Goal: Navigation & Orientation: Find specific page/section

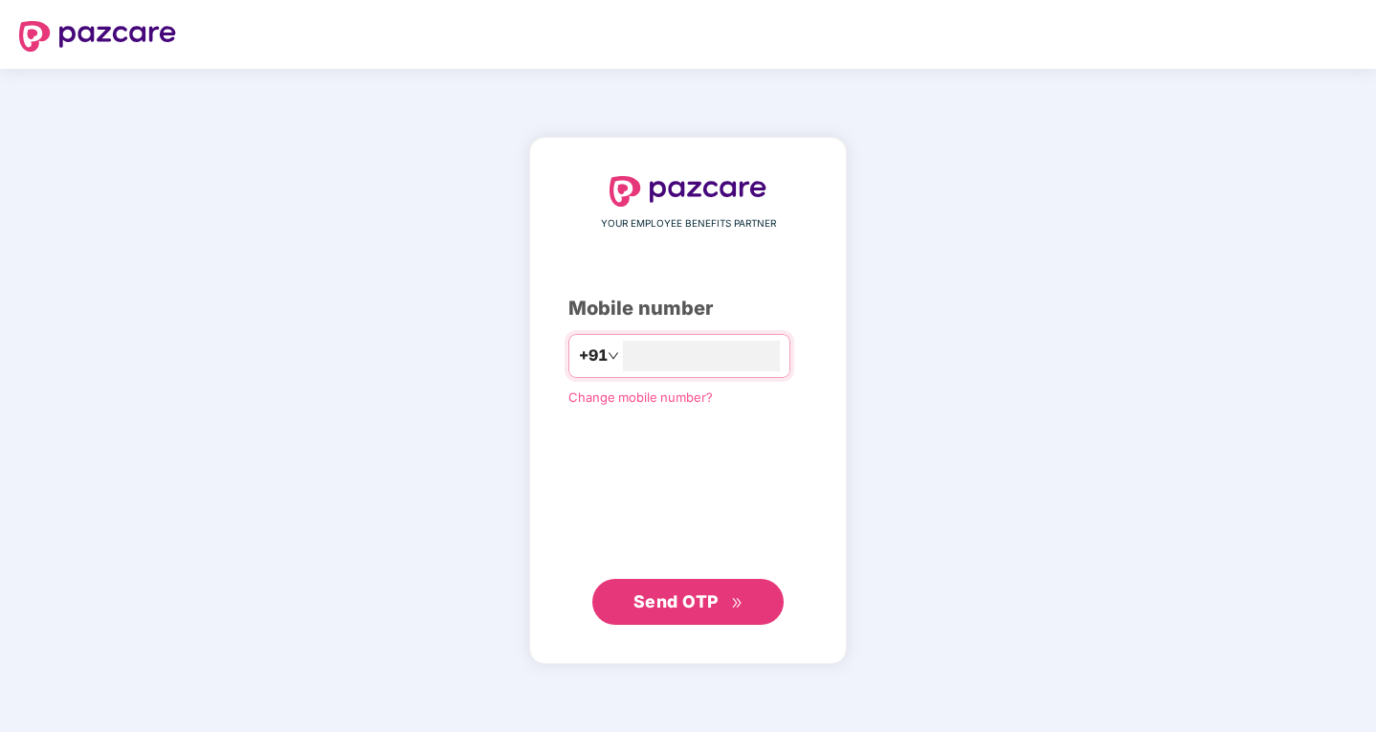
type input "*"
type input "**********"
click at [715, 604] on span "Send OTP" at bounding box center [676, 601] width 85 height 20
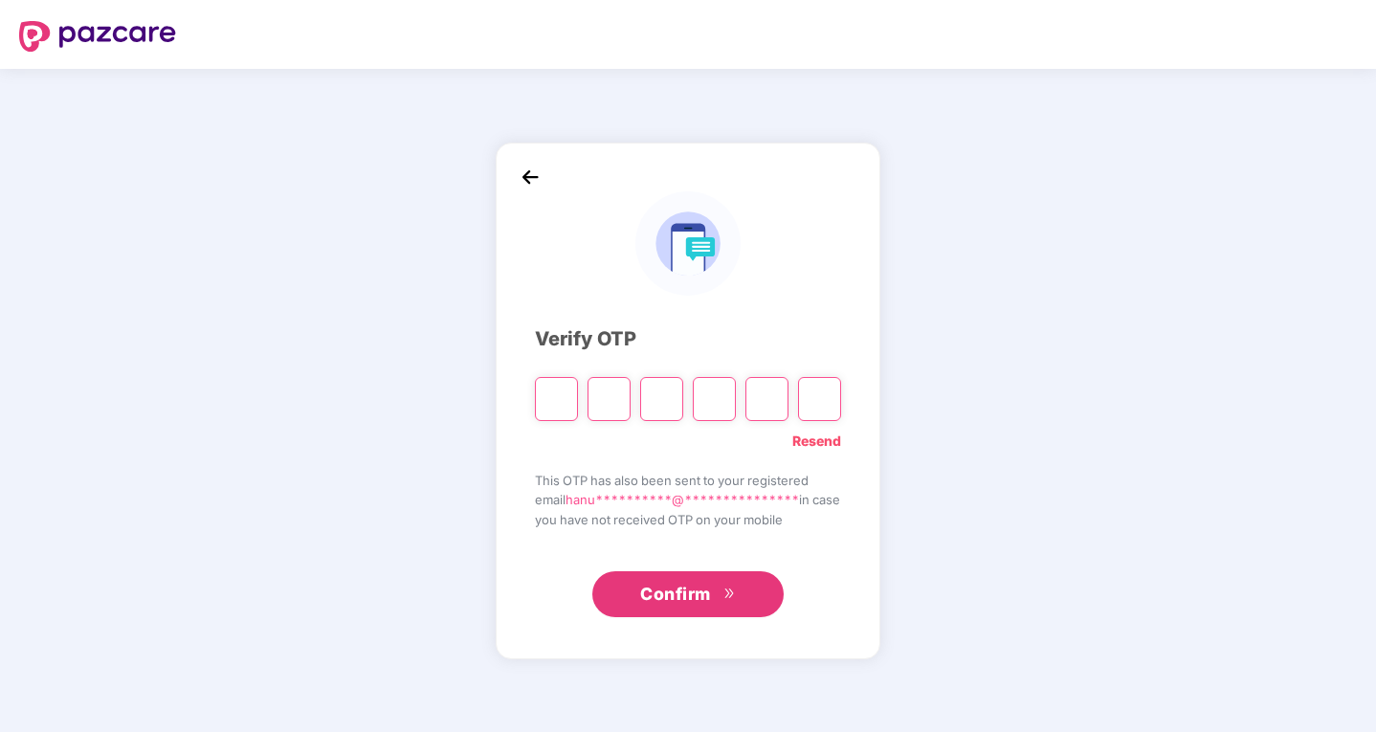
type input "*"
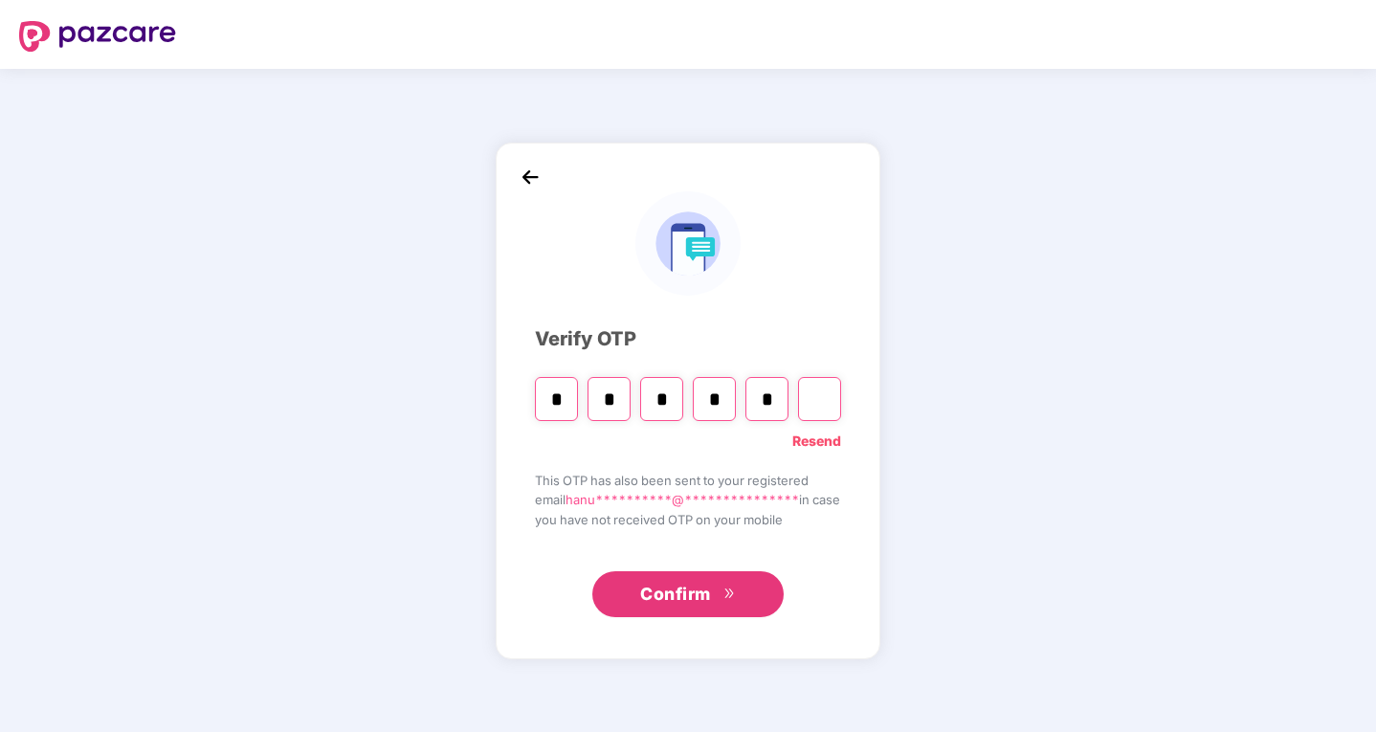
type input "*"
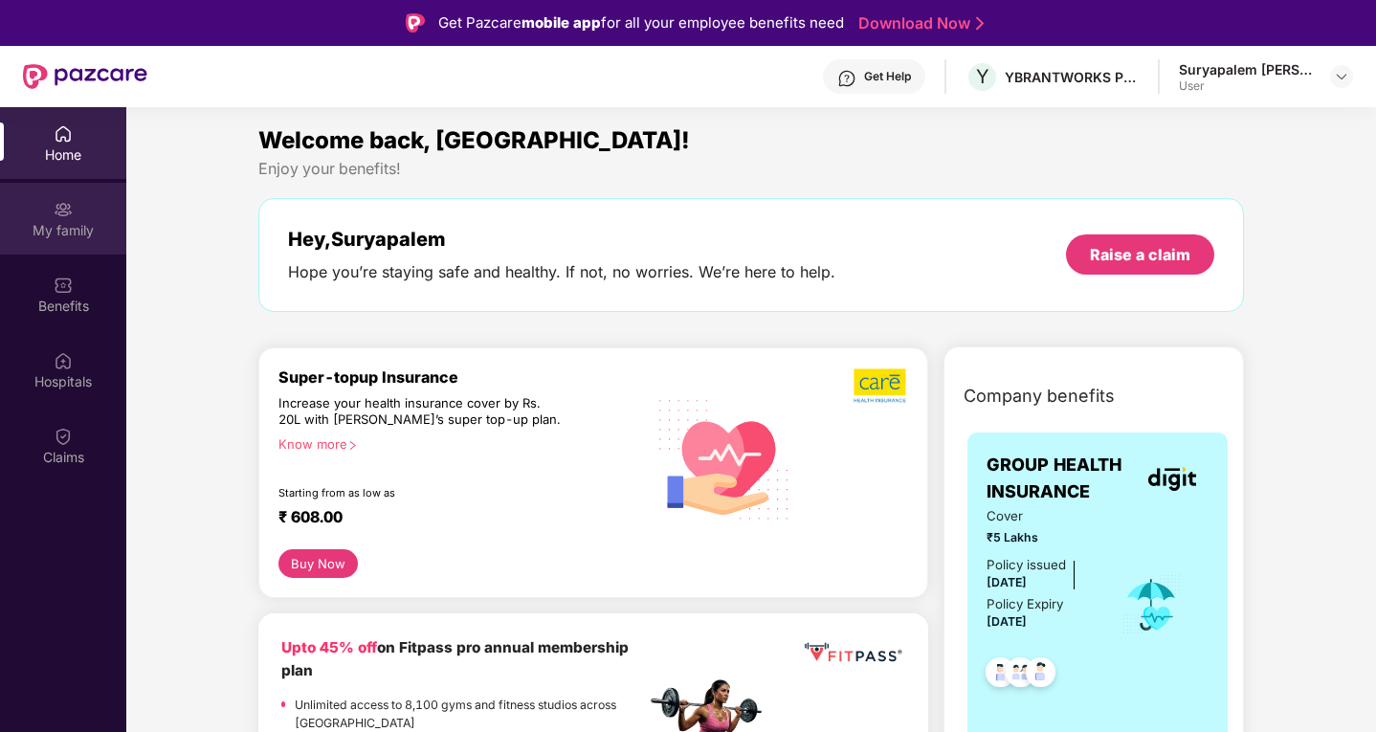
click at [75, 227] on div "My family" at bounding box center [63, 230] width 126 height 19
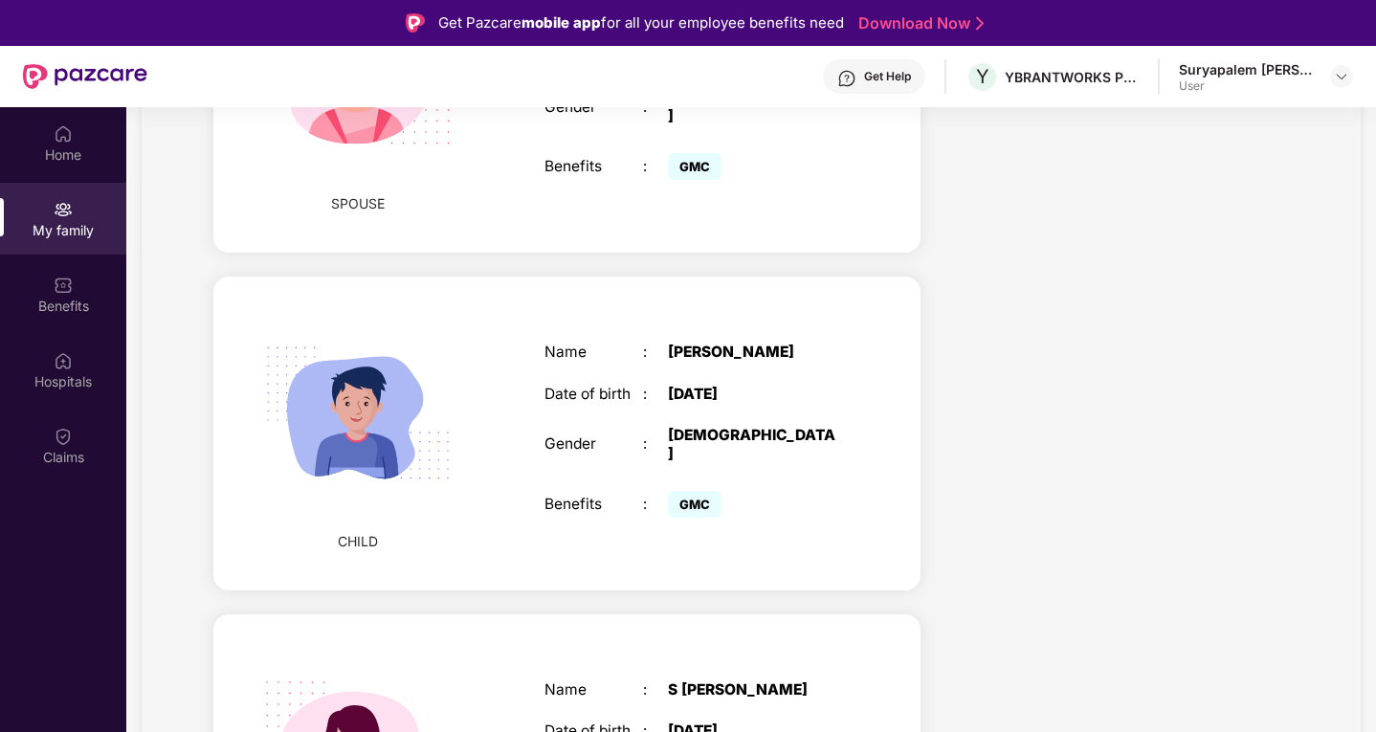
scroll to position [968, 0]
